Goal: Information Seeking & Learning: Learn about a topic

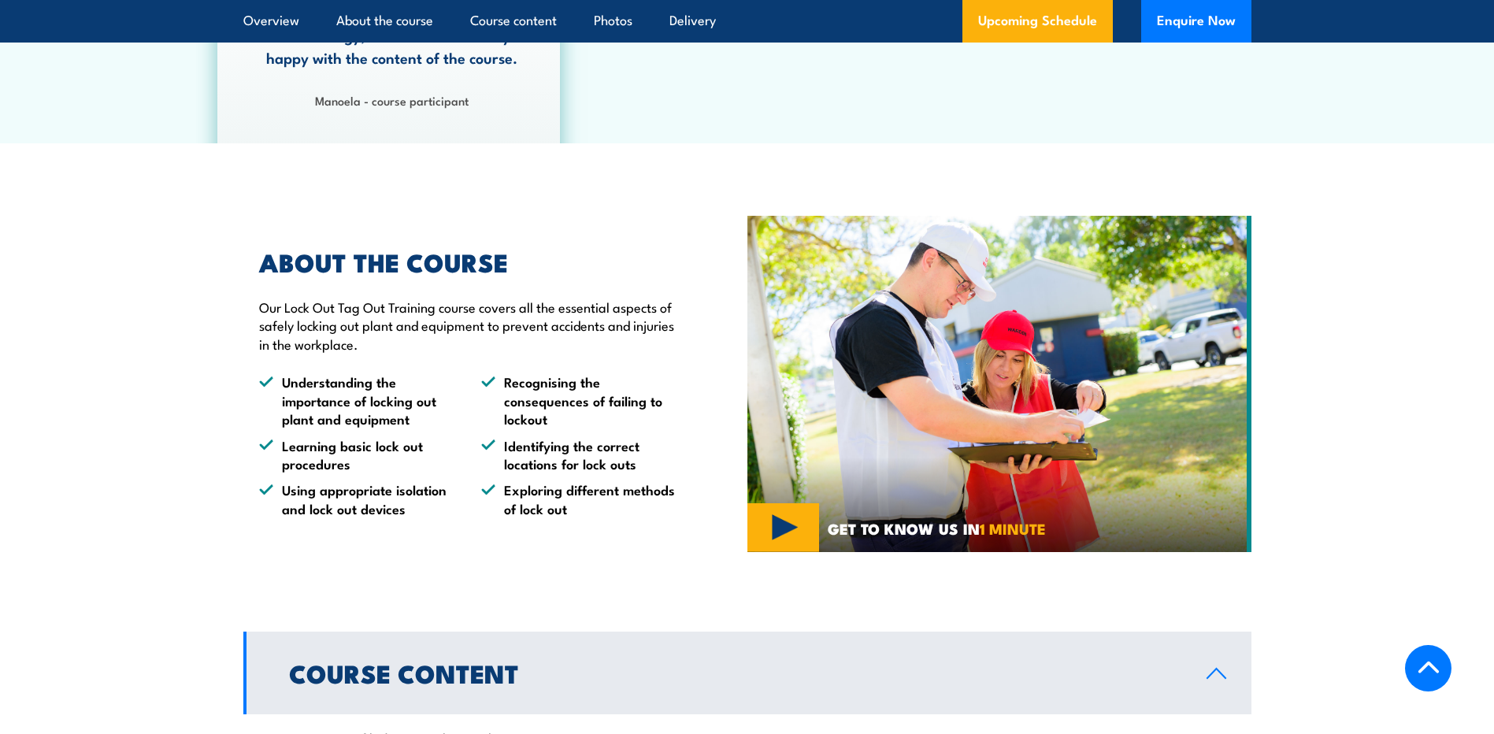
scroll to position [945, 0]
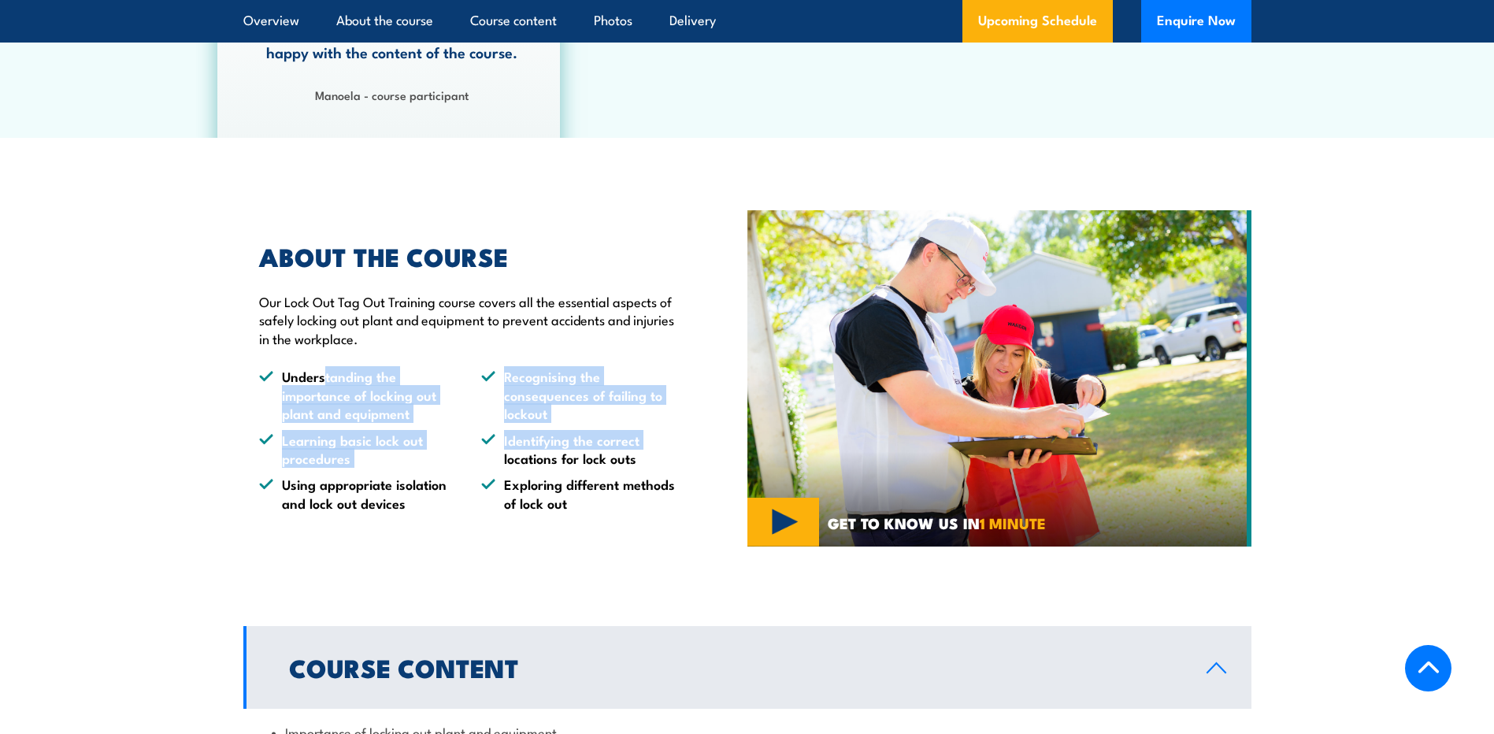
drag, startPoint x: 323, startPoint y: 380, endPoint x: 488, endPoint y: 454, distance: 181.2
click at [488, 454] on ul "Understanding the importance of locking out plant and equipment Recognising the…" at bounding box center [467, 439] width 416 height 145
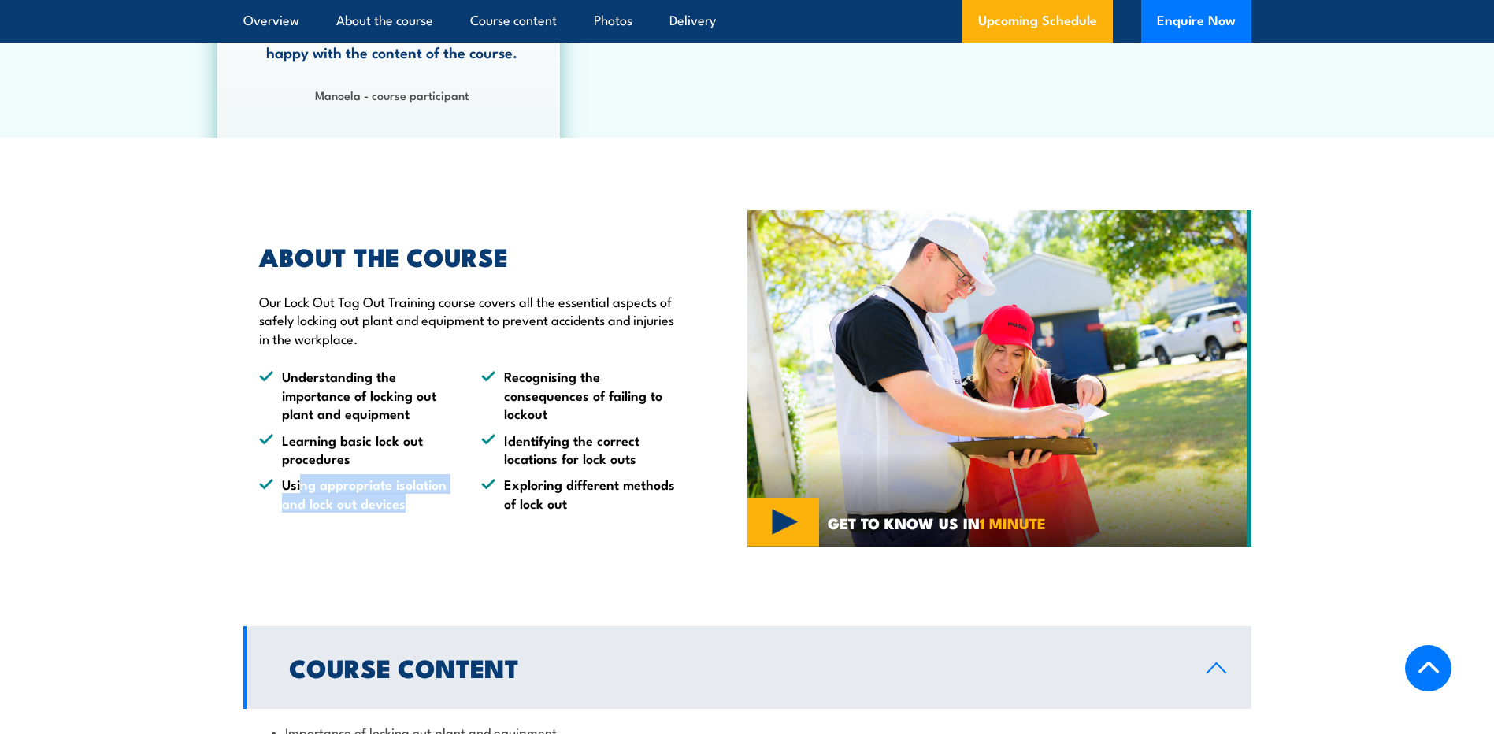
drag, startPoint x: 315, startPoint y: 484, endPoint x: 461, endPoint y: 509, distance: 148.5
click at [461, 509] on ul "Understanding the importance of locking out plant and equipment Recognising the…" at bounding box center [467, 439] width 416 height 145
drag, startPoint x: 461, startPoint y: 509, endPoint x: 587, endPoint y: 550, distance: 131.7
click at [587, 549] on div "ABOUT THE COURSE Our Lock Out Tag Out Training course covers all the essential …" at bounding box center [495, 379] width 504 height 346
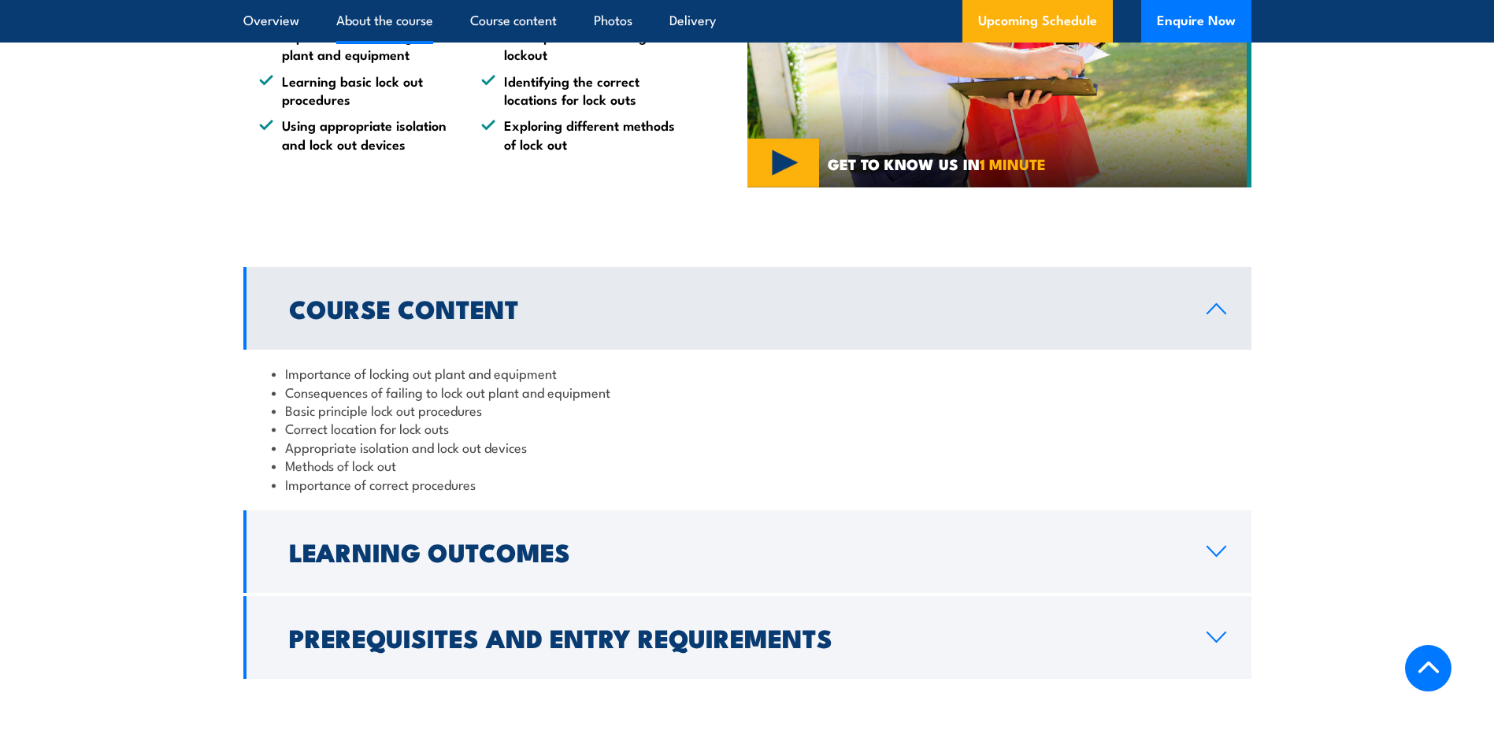
scroll to position [1339, 0]
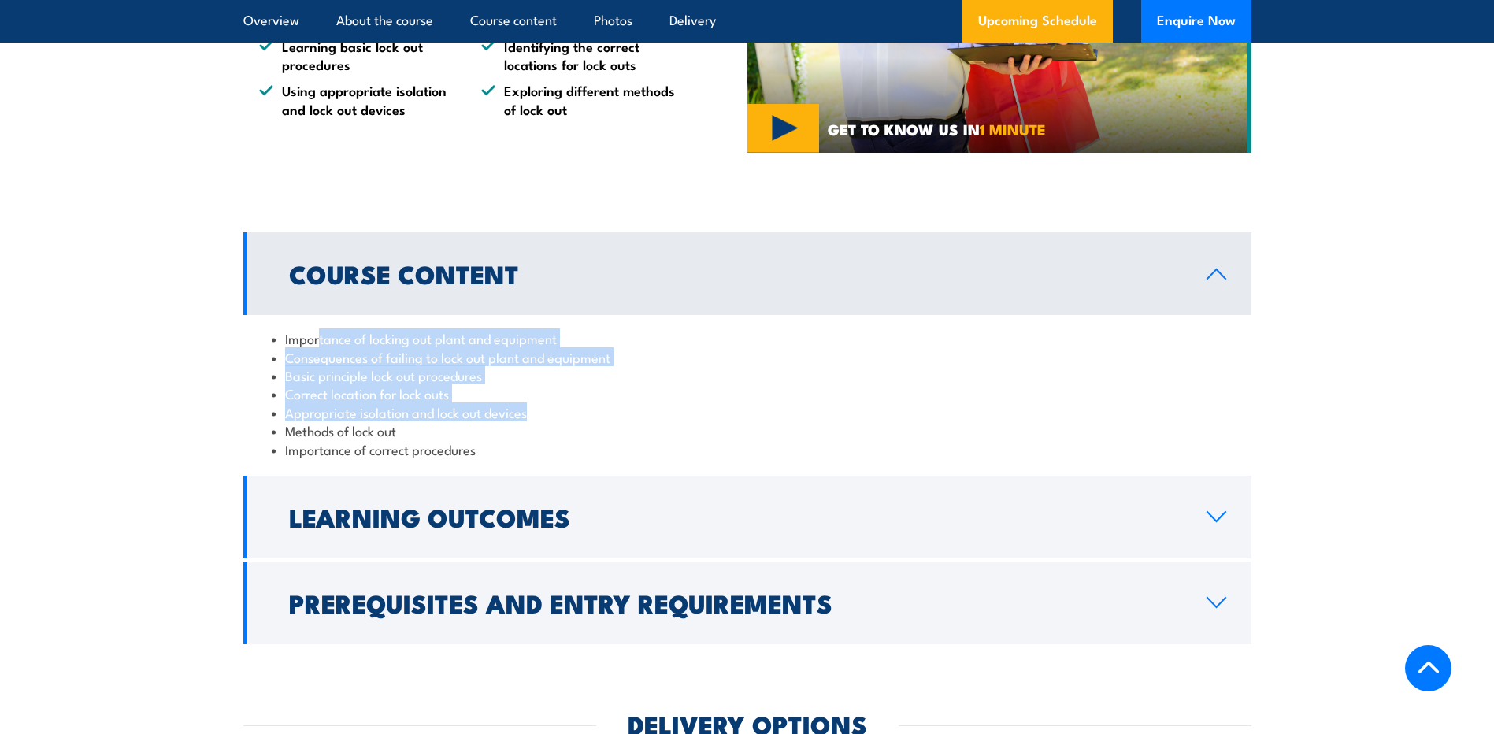
drag, startPoint x: 319, startPoint y: 337, endPoint x: 606, endPoint y: 408, distance: 295.3
click at [606, 408] on ul "Importance of locking out plant and equipment Consequences of failing to lock o…" at bounding box center [747, 393] width 951 height 129
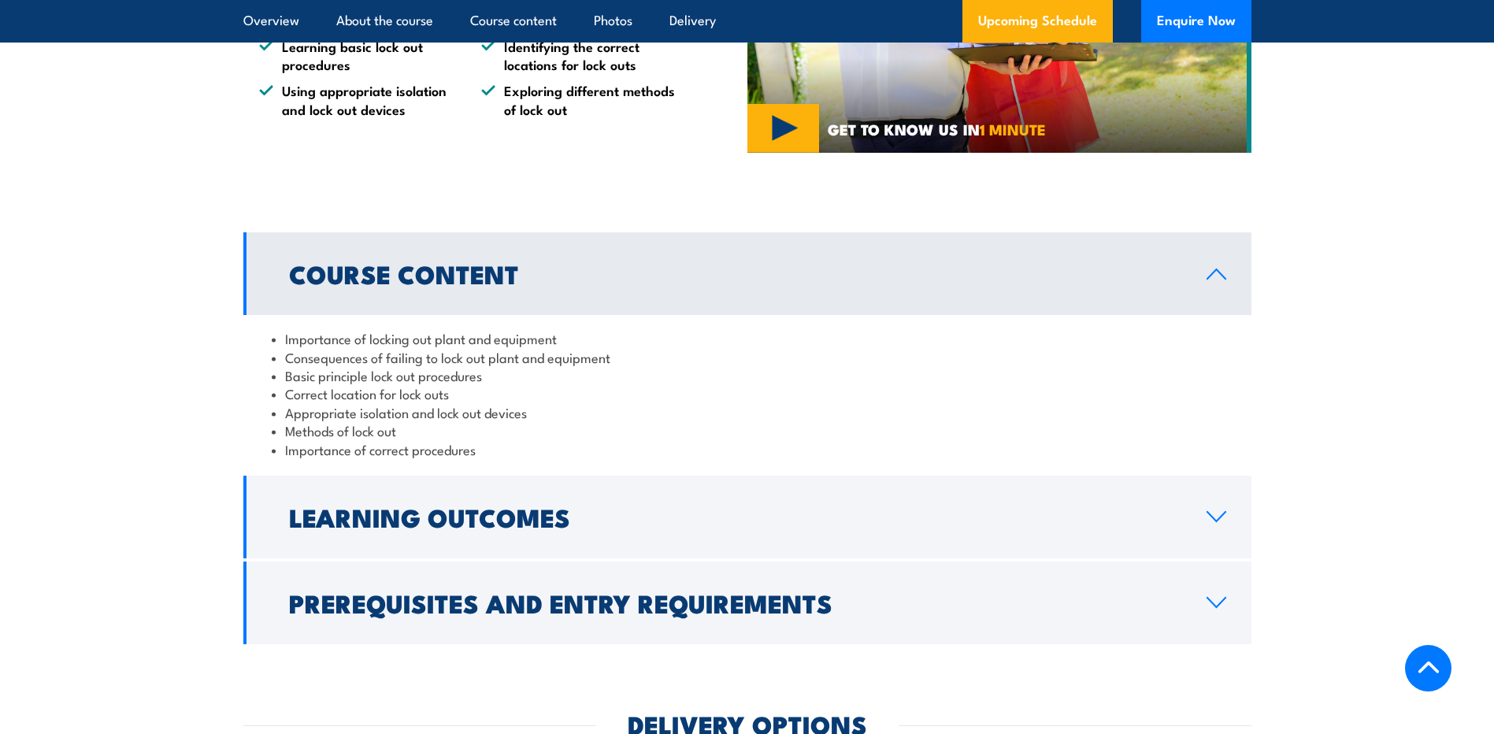
drag, startPoint x: 606, startPoint y: 408, endPoint x: 415, endPoint y: 434, distance: 192.3
click at [415, 434] on li "Methods of lock out" at bounding box center [747, 430] width 951 height 18
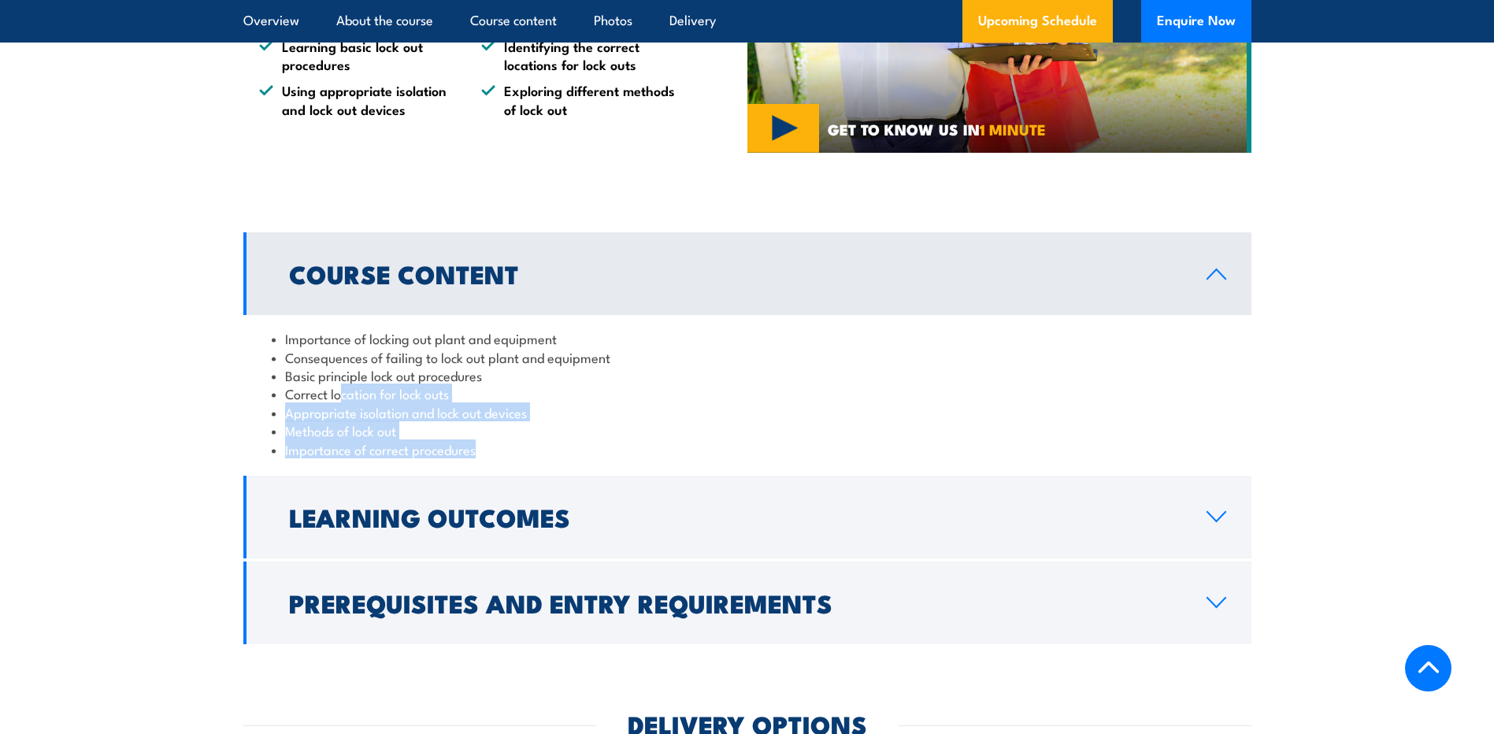
drag, startPoint x: 344, startPoint y: 395, endPoint x: 540, endPoint y: 453, distance: 204.3
click at [540, 453] on ul "Importance of locking out plant and equipment Consequences of failing to lock o…" at bounding box center [747, 393] width 951 height 129
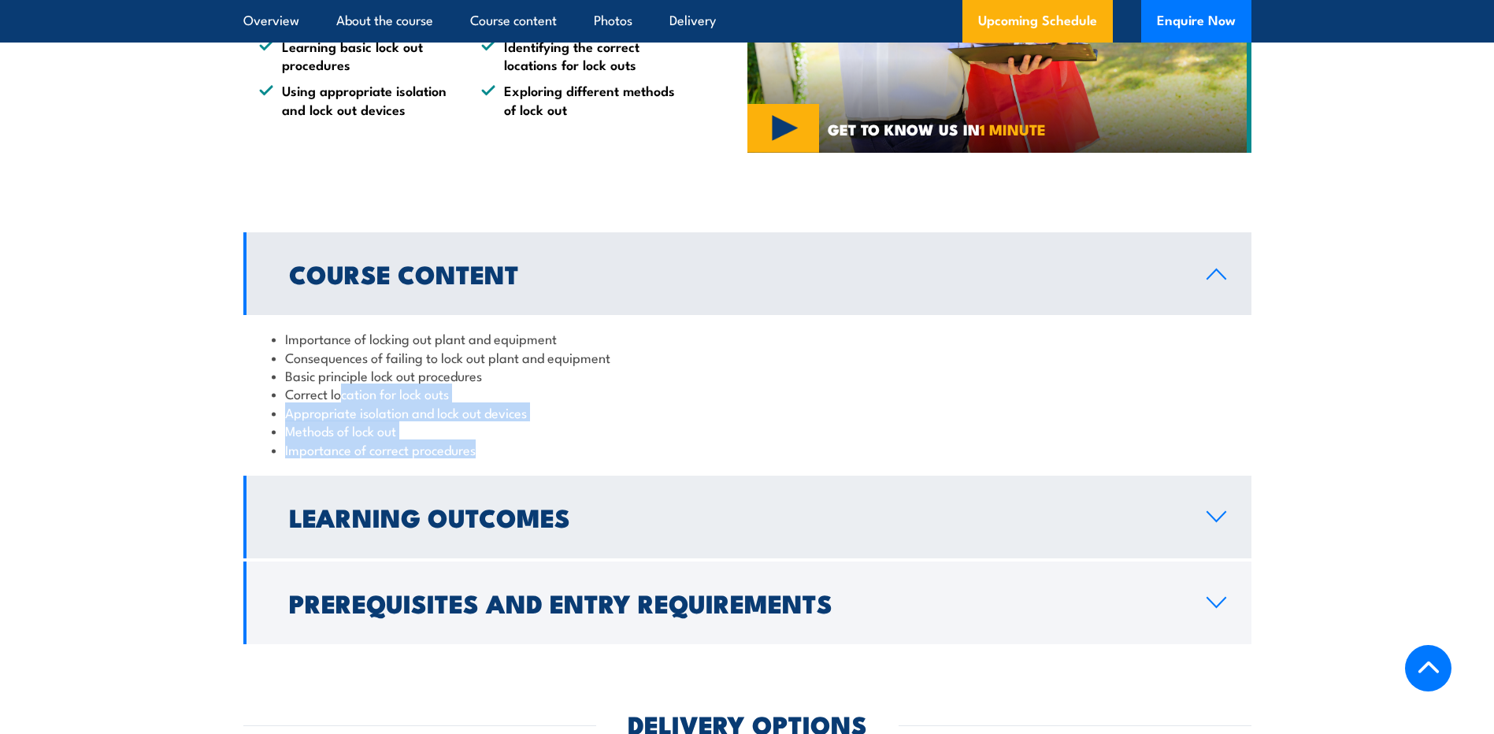
drag, startPoint x: 540, startPoint y: 453, endPoint x: 657, endPoint y: 515, distance: 132.1
click at [657, 514] on h2 "Learning Outcomes" at bounding box center [735, 517] width 892 height 22
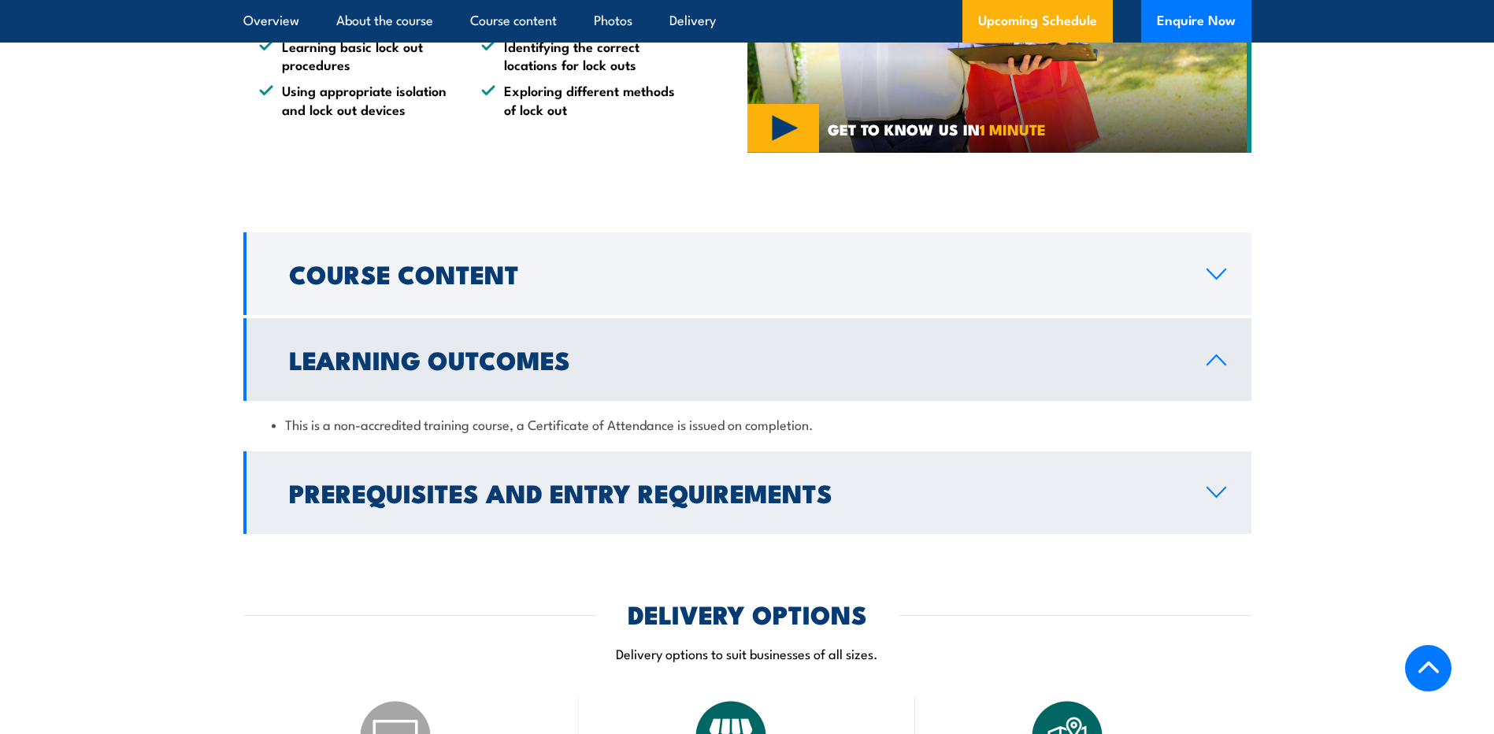
click at [665, 493] on h2 "Prerequisites and Entry Requirements" at bounding box center [735, 492] width 892 height 22
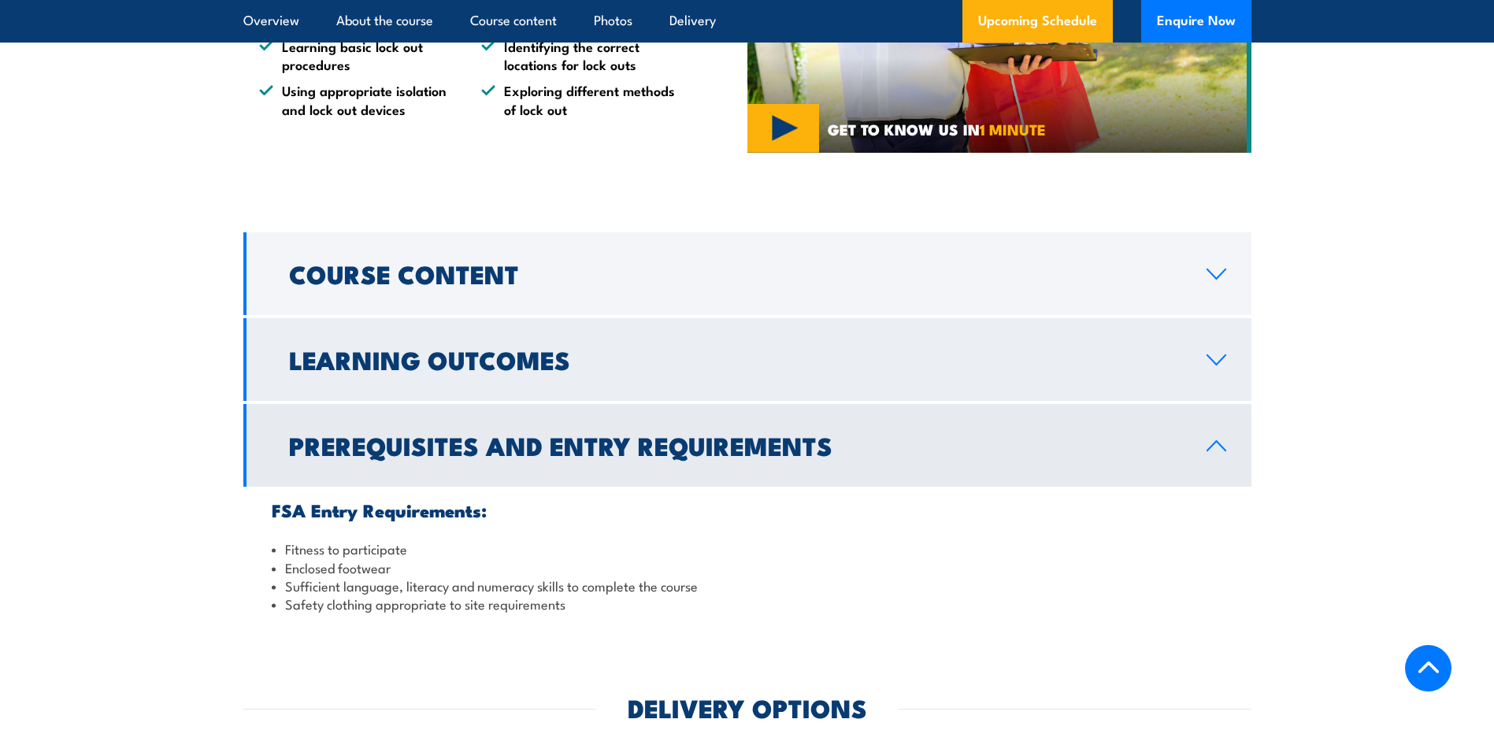
click at [508, 380] on link "Learning Outcomes" at bounding box center [747, 359] width 1008 height 83
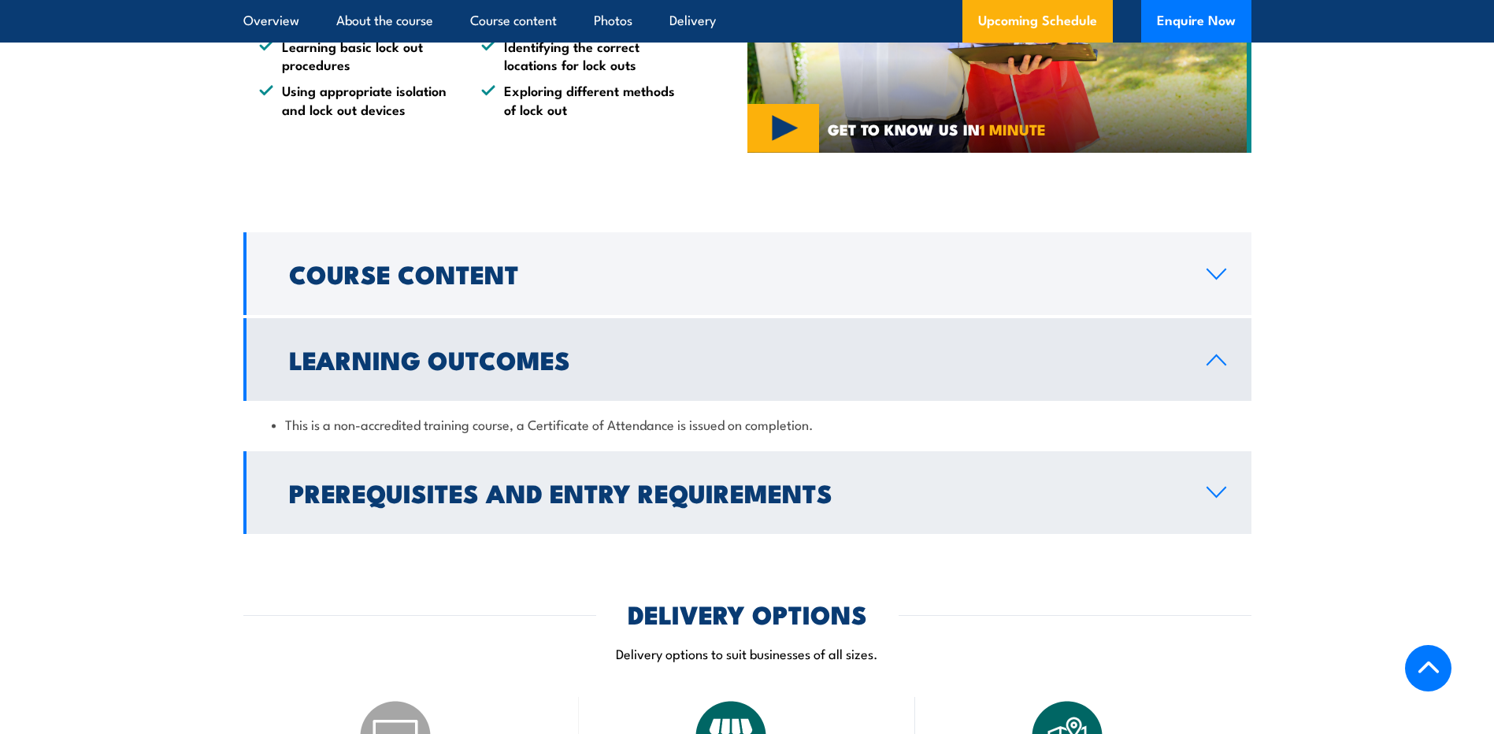
click at [597, 481] on h2 "Prerequisites and Entry Requirements" at bounding box center [735, 492] width 892 height 22
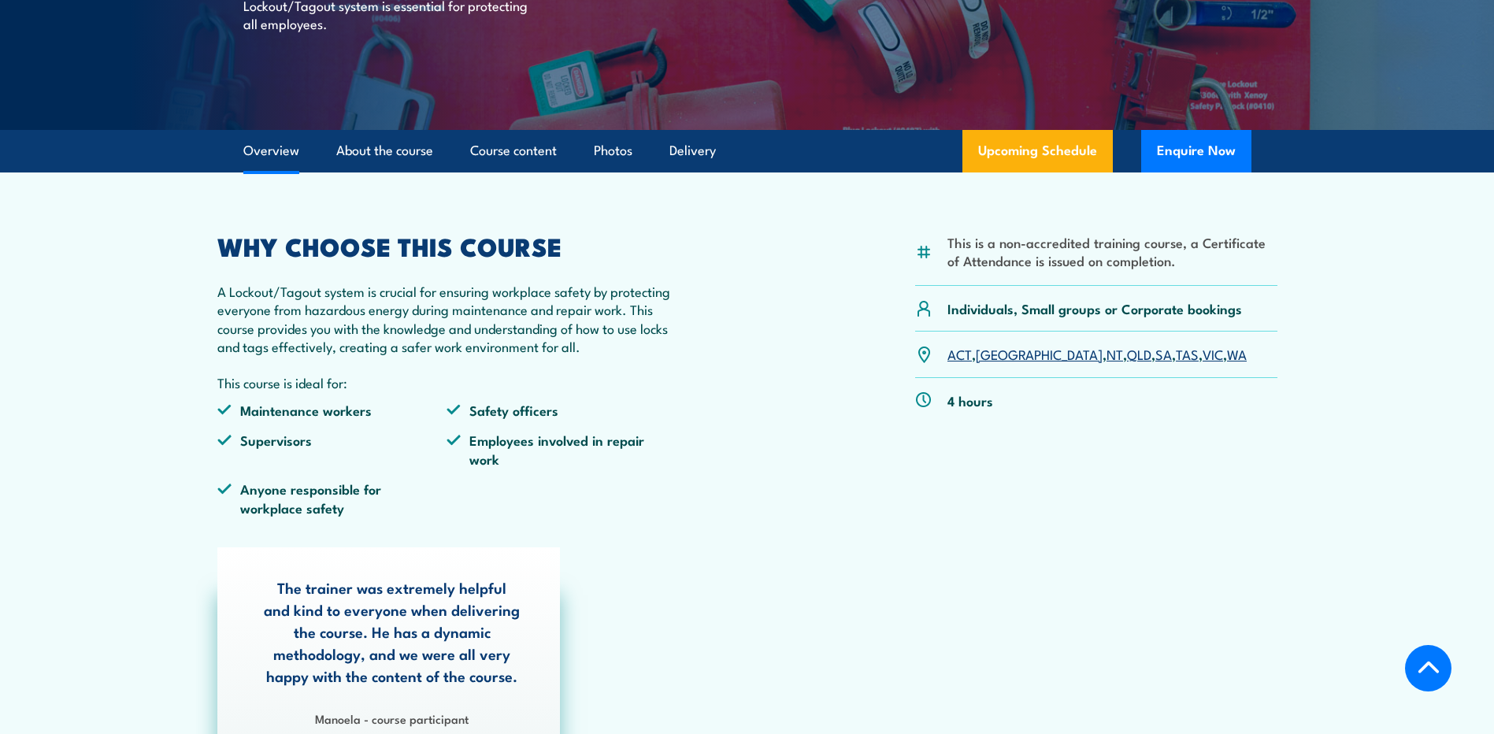
scroll to position [315, 0]
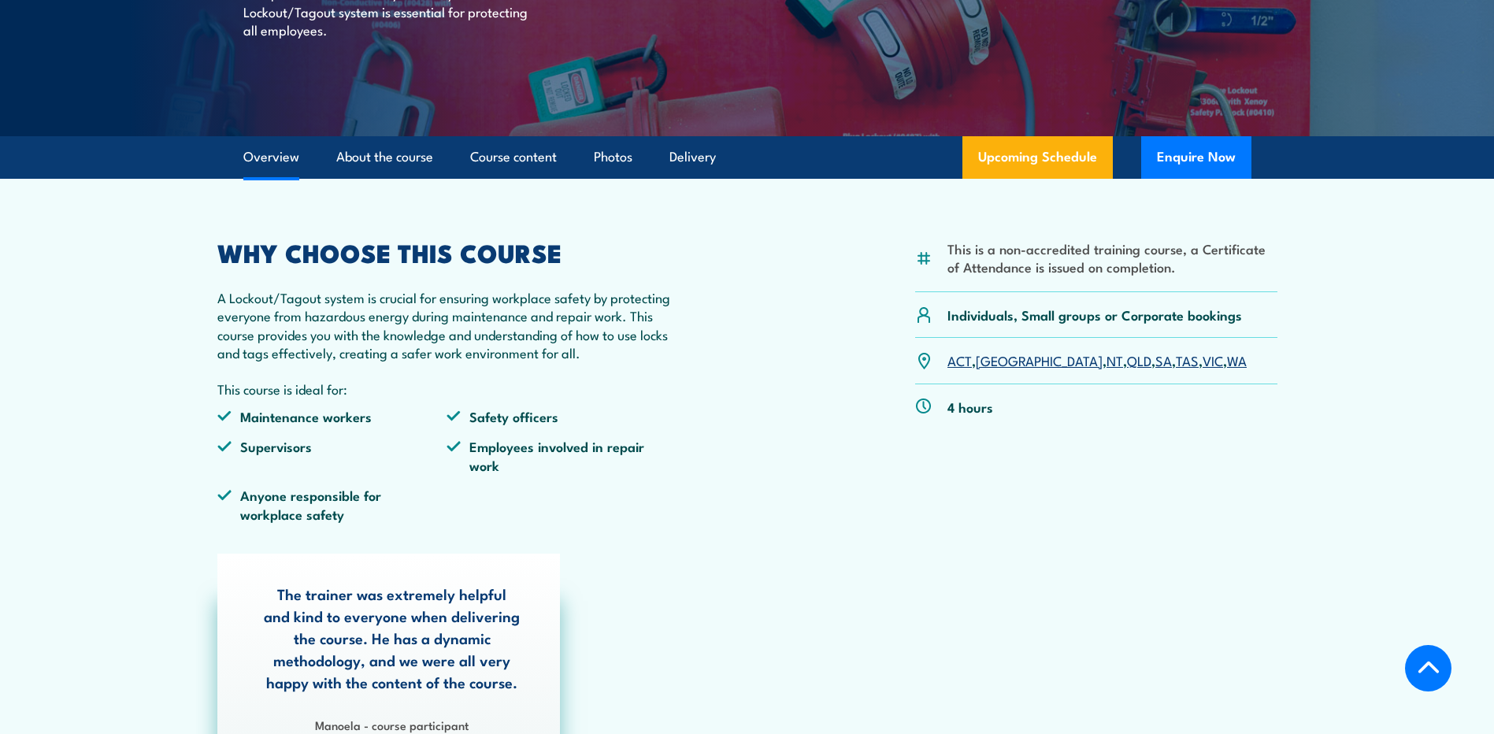
click at [772, 528] on div "This is a non-accredited training course, a Certificate of Attendance is issued…" at bounding box center [747, 388] width 1060 height 294
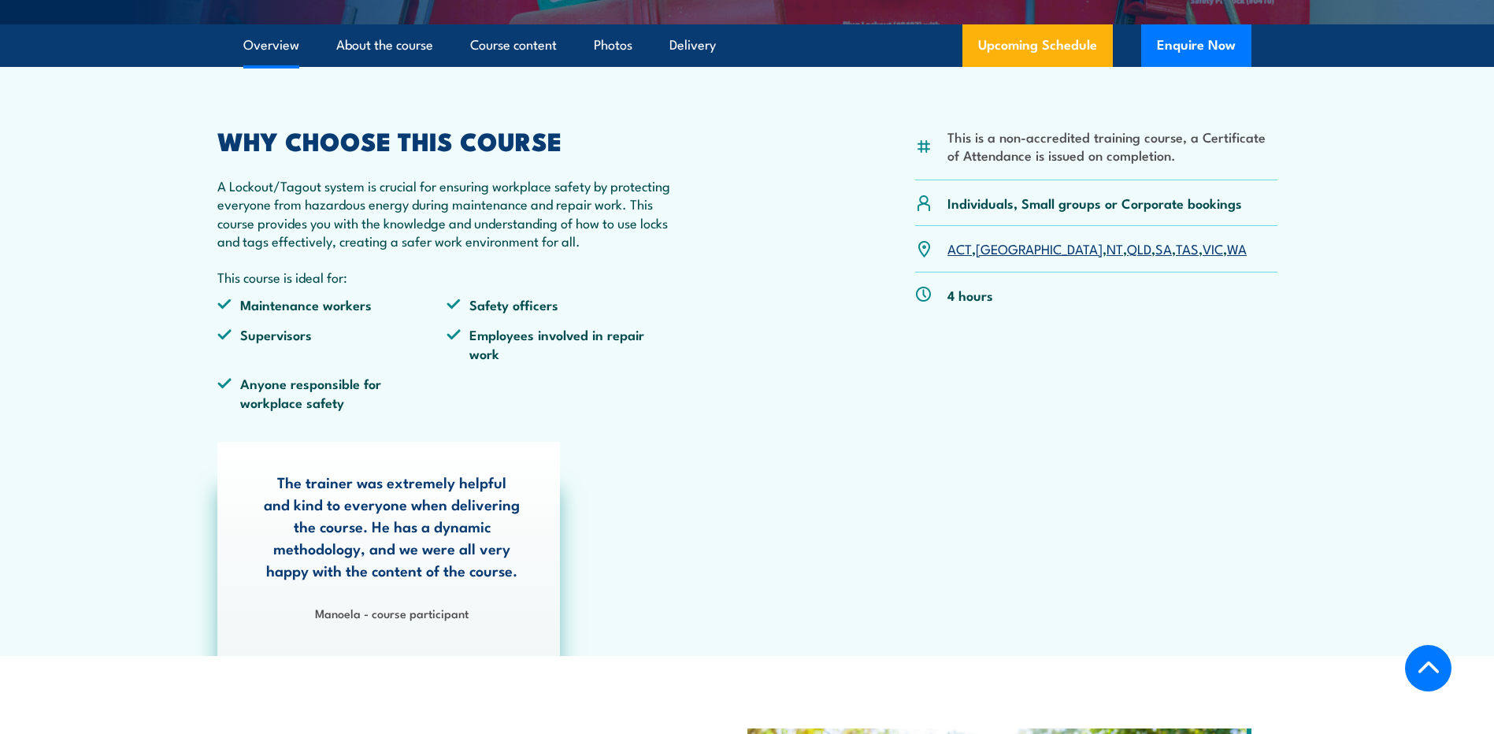
scroll to position [472, 0]
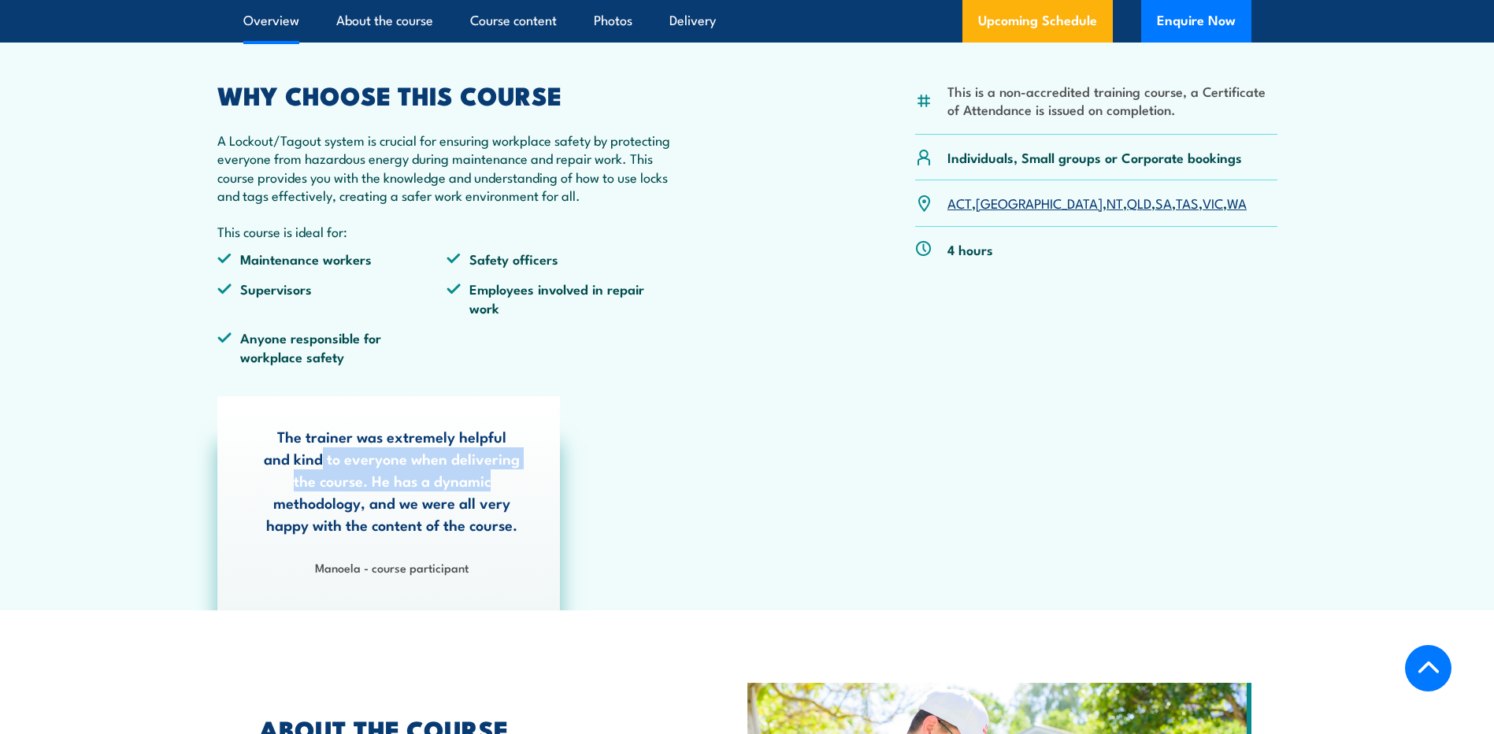
drag, startPoint x: 307, startPoint y: 458, endPoint x: 538, endPoint y: 488, distance: 232.8
click at [538, 488] on div "The trainer was extremely helpful and kind to everyone when delivering the cour…" at bounding box center [388, 503] width 343 height 214
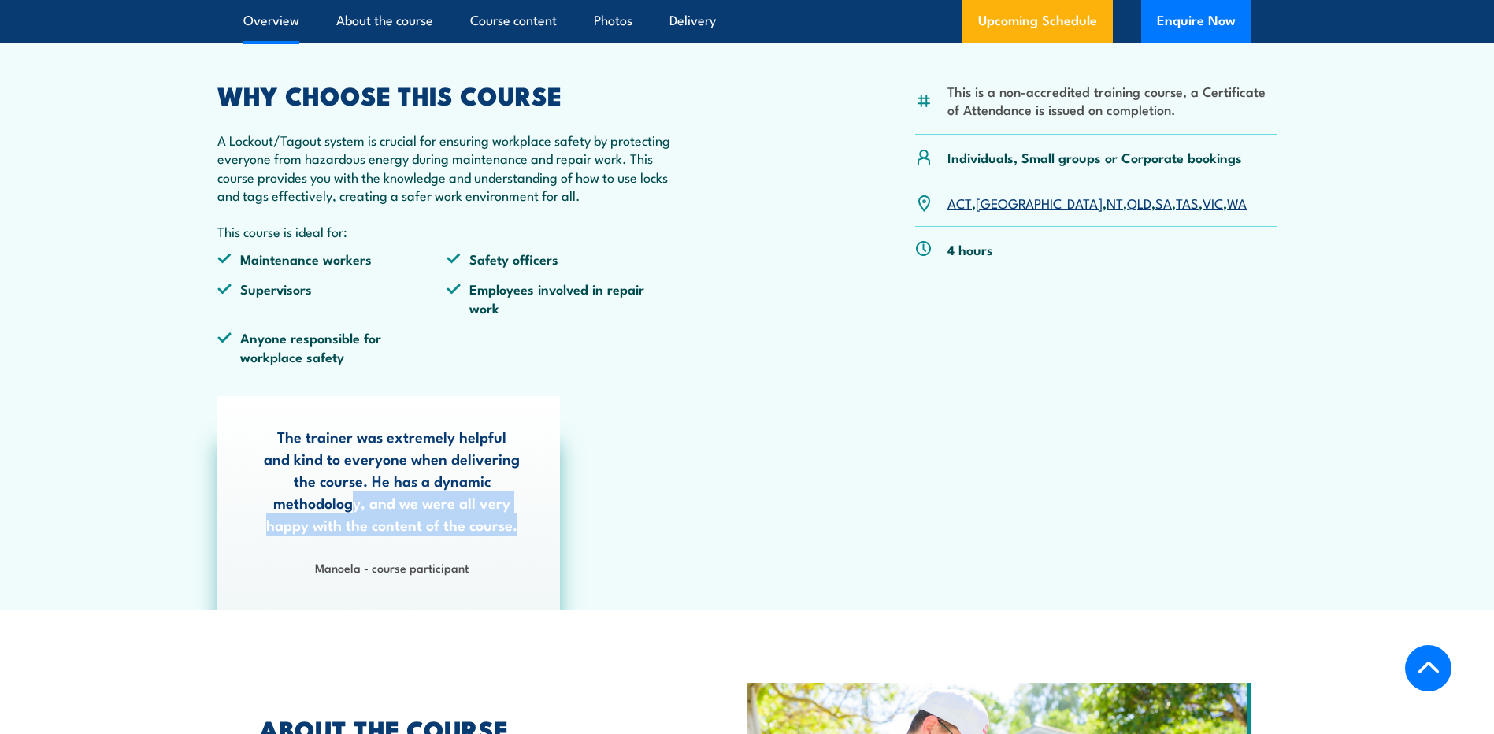
drag, startPoint x: 390, startPoint y: 506, endPoint x: 529, endPoint y: 526, distance: 140.9
click at [529, 526] on div "The trainer was extremely helpful and kind to everyone when delivering the cour…" at bounding box center [388, 503] width 343 height 214
drag, startPoint x: 529, startPoint y: 526, endPoint x: 505, endPoint y: 560, distance: 41.7
click at [506, 560] on span "Manoela - course participant" at bounding box center [392, 567] width 257 height 18
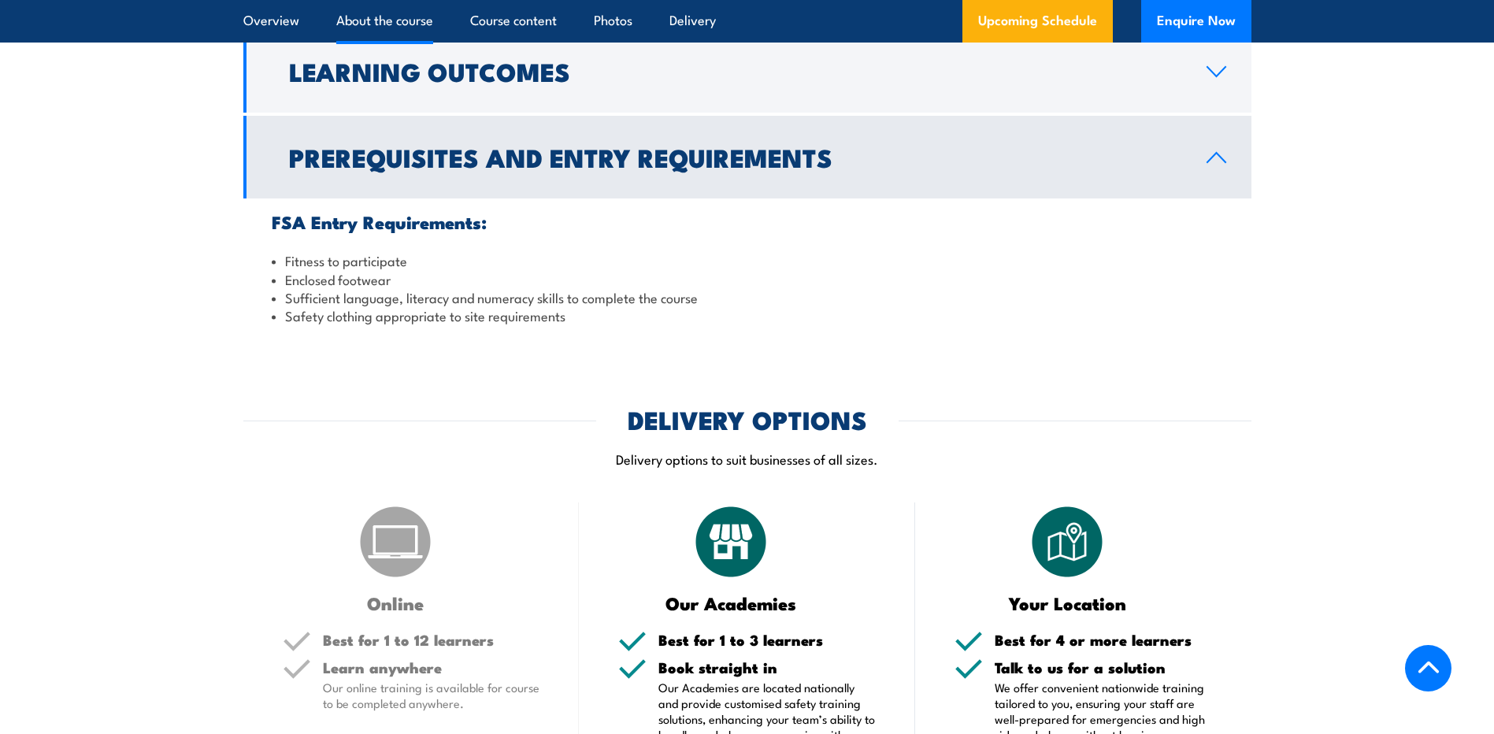
scroll to position [1654, 0]
